Goal: Task Accomplishment & Management: Complete application form

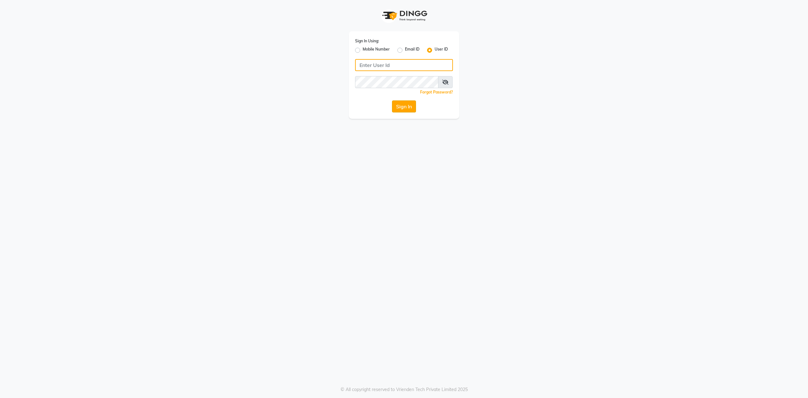
type input "bombay nail company"
click at [398, 107] on button "Sign In" at bounding box center [404, 106] width 24 height 12
type input "bombay nail company"
click at [403, 107] on button "Sign In" at bounding box center [404, 106] width 24 height 12
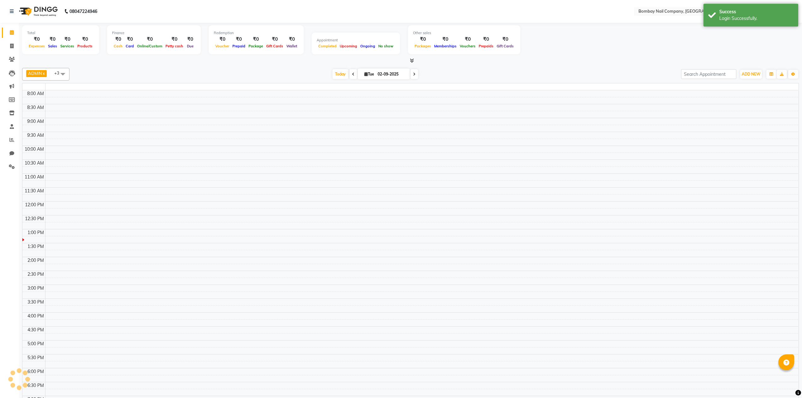
select select "en"
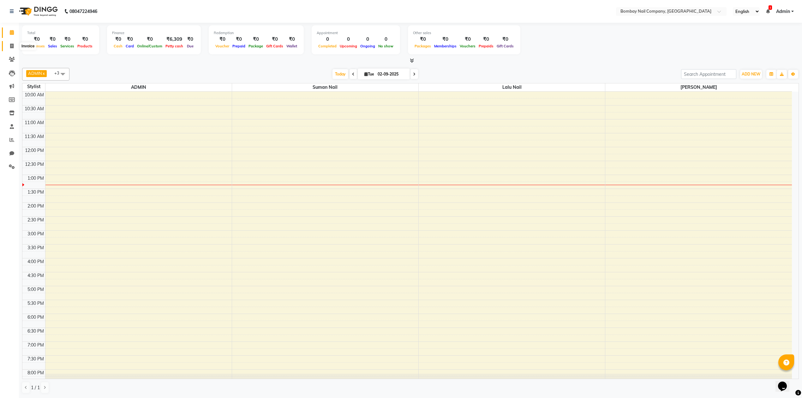
click at [12, 45] on icon at bounding box center [11, 46] width 3 height 5
select select "service"
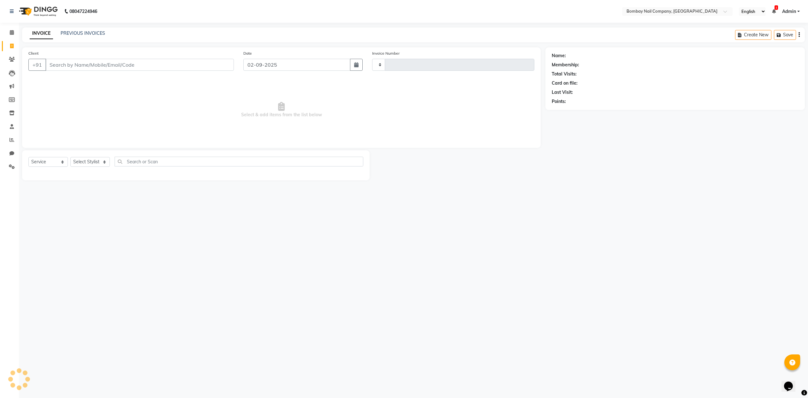
type input "0007"
select select "8782"
click at [66, 63] on input "Client" at bounding box center [139, 65] width 189 height 12
click at [207, 85] on span "Select & add items from the list below" at bounding box center [281, 109] width 506 height 63
click at [92, 161] on select "Select Stylist ADMIN Lalu Nail Sanjay Nail [PERSON_NAME] Nail" at bounding box center [89, 162] width 39 height 10
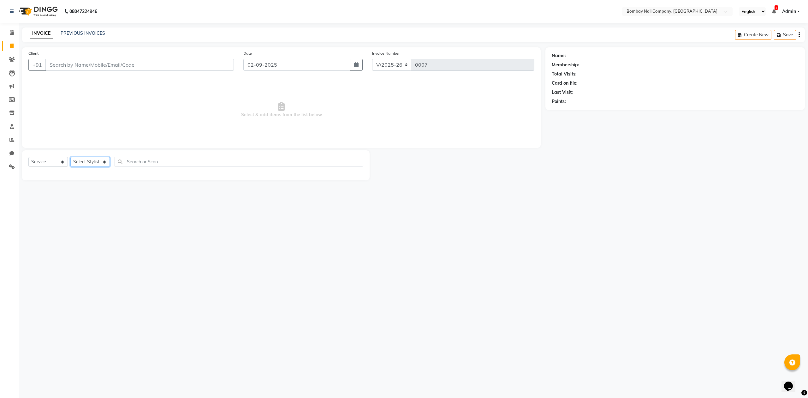
select select "90118"
click at [70, 157] on select "Select Stylist ADMIN Lalu Nail Sanjay Nail [PERSON_NAME] Nail" at bounding box center [89, 162] width 39 height 10
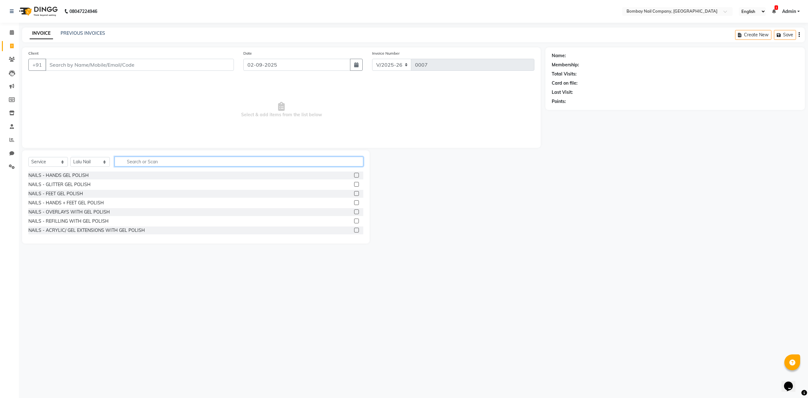
click at [143, 158] on input "text" at bounding box center [239, 162] width 249 height 10
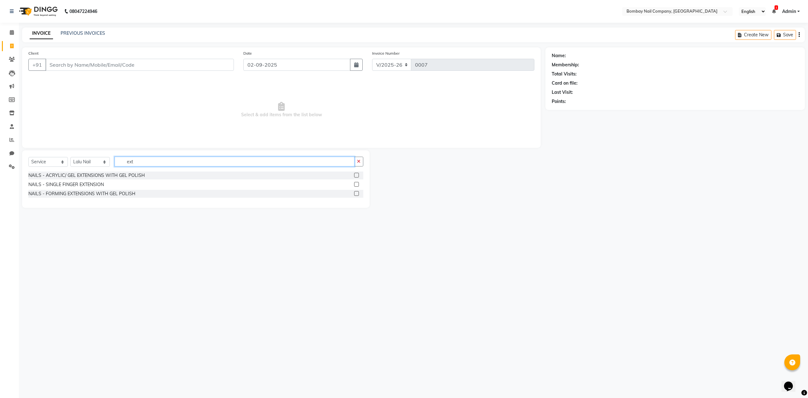
type input "ext"
click at [348, 132] on span "Select & add items from the list below" at bounding box center [281, 109] width 506 height 63
click at [354, 177] on label at bounding box center [356, 175] width 5 height 5
click at [354, 177] on input "checkbox" at bounding box center [356, 175] width 4 height 4
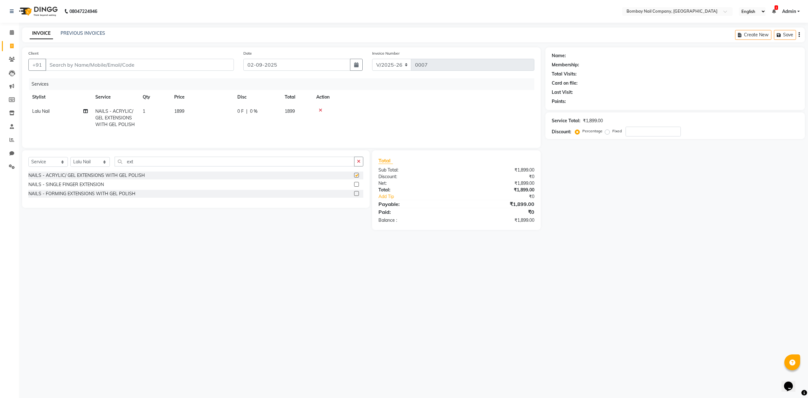
checkbox input "false"
click at [177, 109] on span "1899" at bounding box center [179, 111] width 10 height 6
select select "90118"
click at [215, 114] on input "1899" at bounding box center [232, 113] width 56 height 10
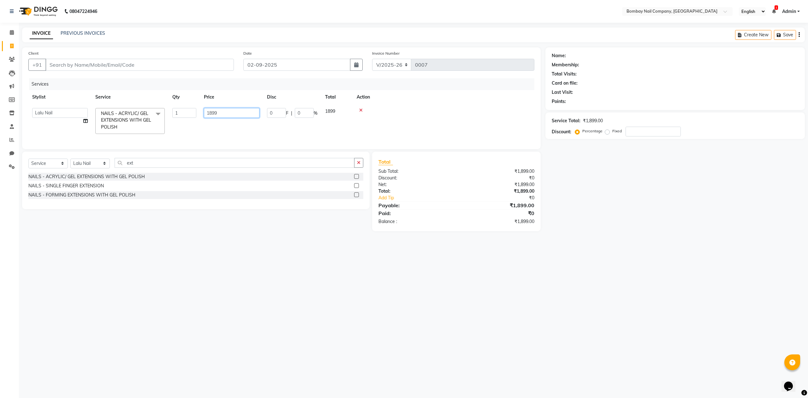
click at [215, 114] on input "1899" at bounding box center [232, 113] width 56 height 10
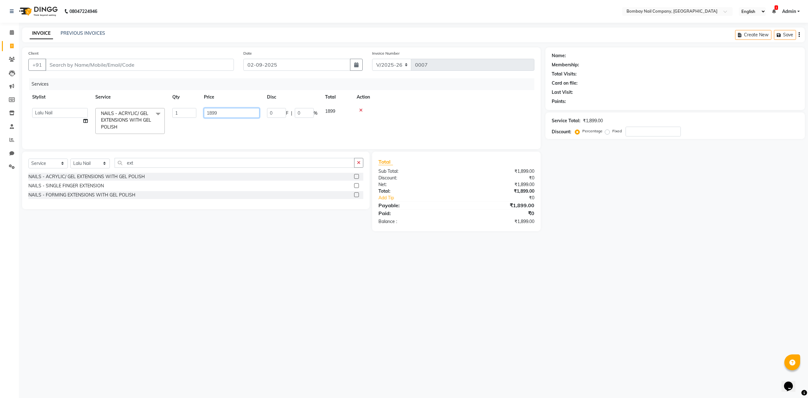
click at [215, 114] on input "1899" at bounding box center [232, 113] width 56 height 10
type input "582"
click at [362, 109] on div at bounding box center [444, 110] width 174 height 4
click at [10, 34] on icon at bounding box center [12, 32] width 4 height 5
